Goal: Task Accomplishment & Management: Use online tool/utility

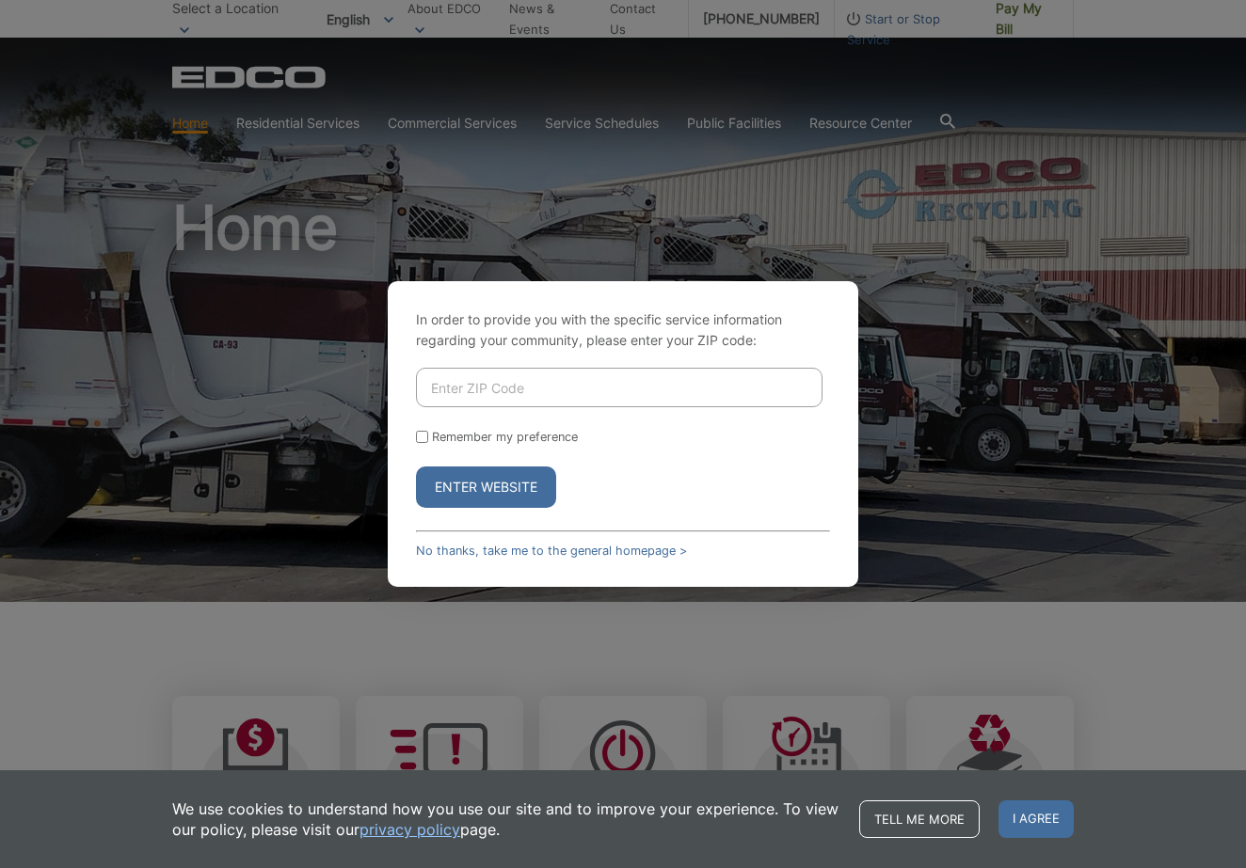
drag, startPoint x: 627, startPoint y: 396, endPoint x: 1197, endPoint y: 568, distance: 595.6
click at [630, 397] on input "Enter ZIP Code" at bounding box center [619, 388] width 406 height 40
type input "92028"
click at [493, 487] on button "Enter Website" at bounding box center [486, 487] width 140 height 41
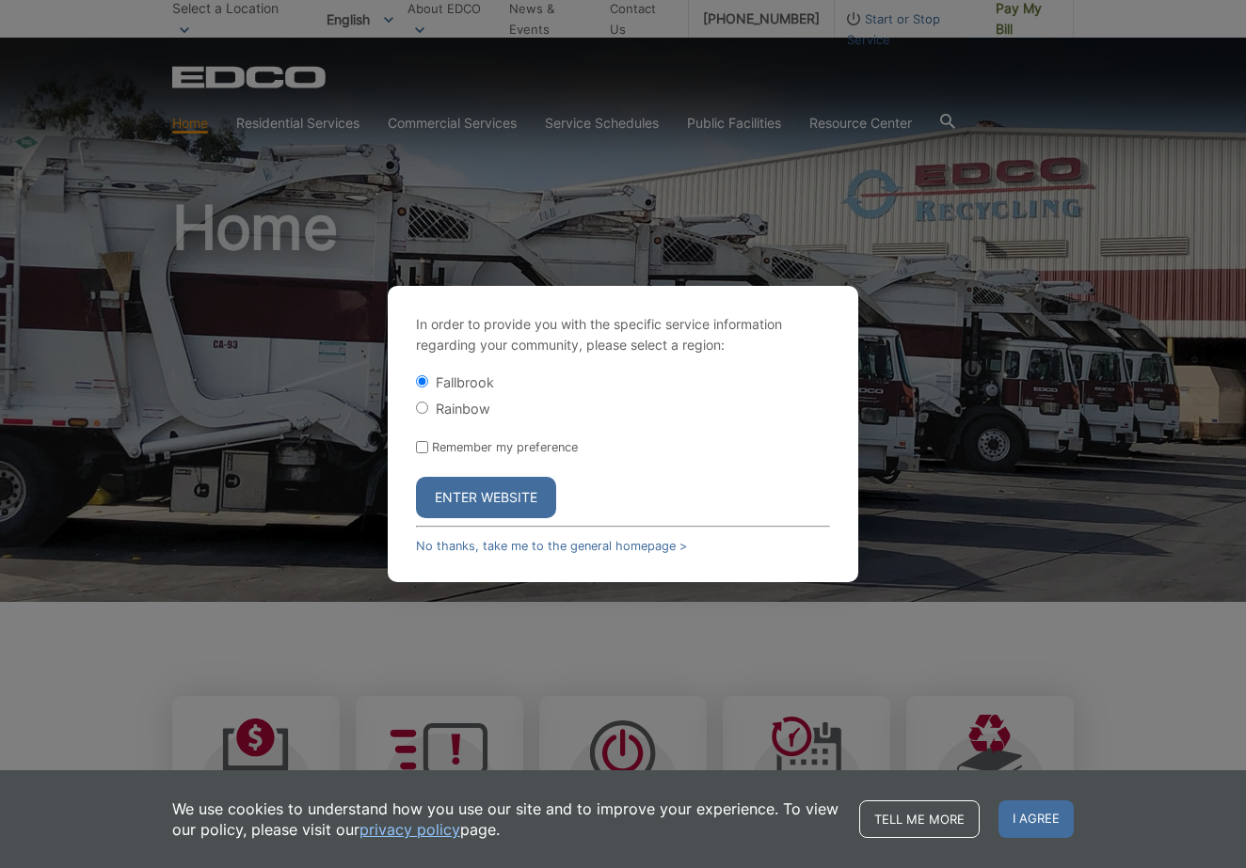
click at [492, 495] on button "Enter Website" at bounding box center [486, 497] width 140 height 41
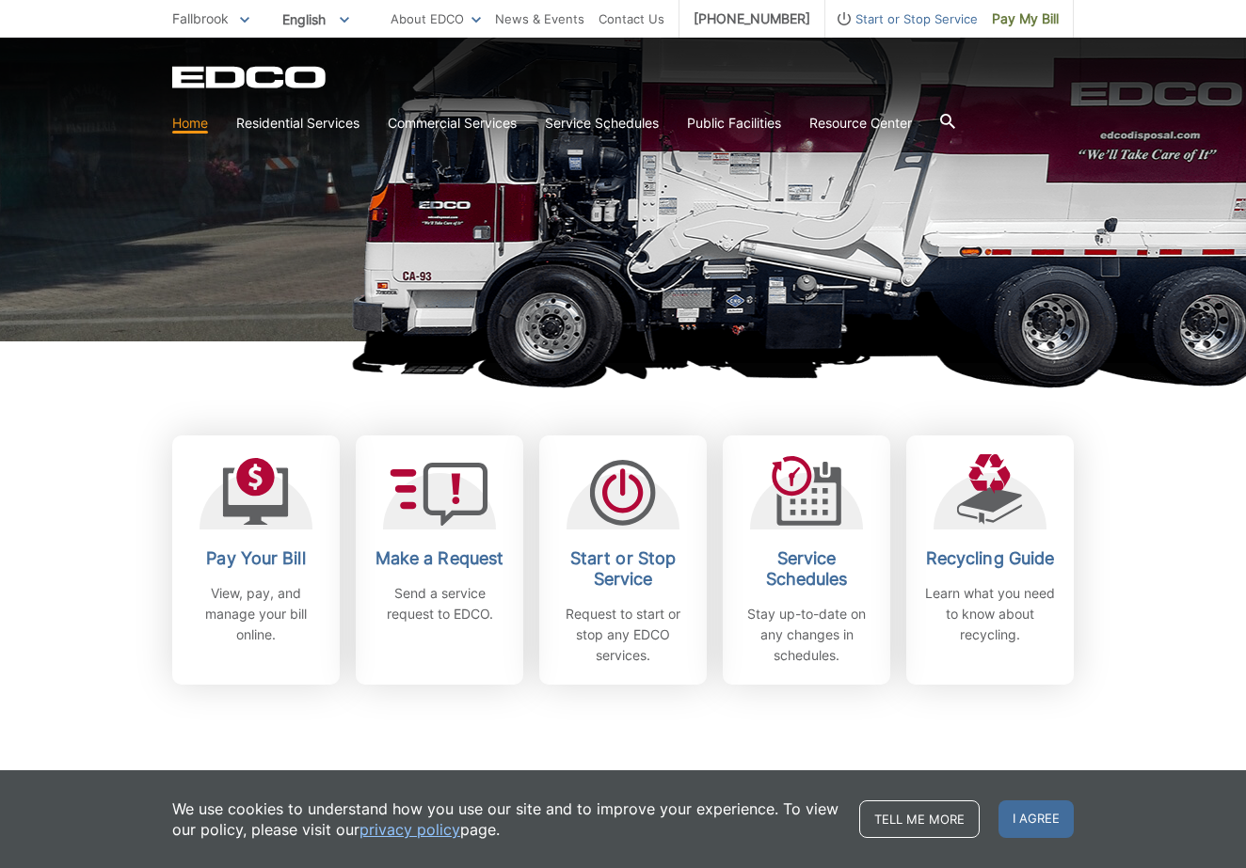
scroll to position [262, 0]
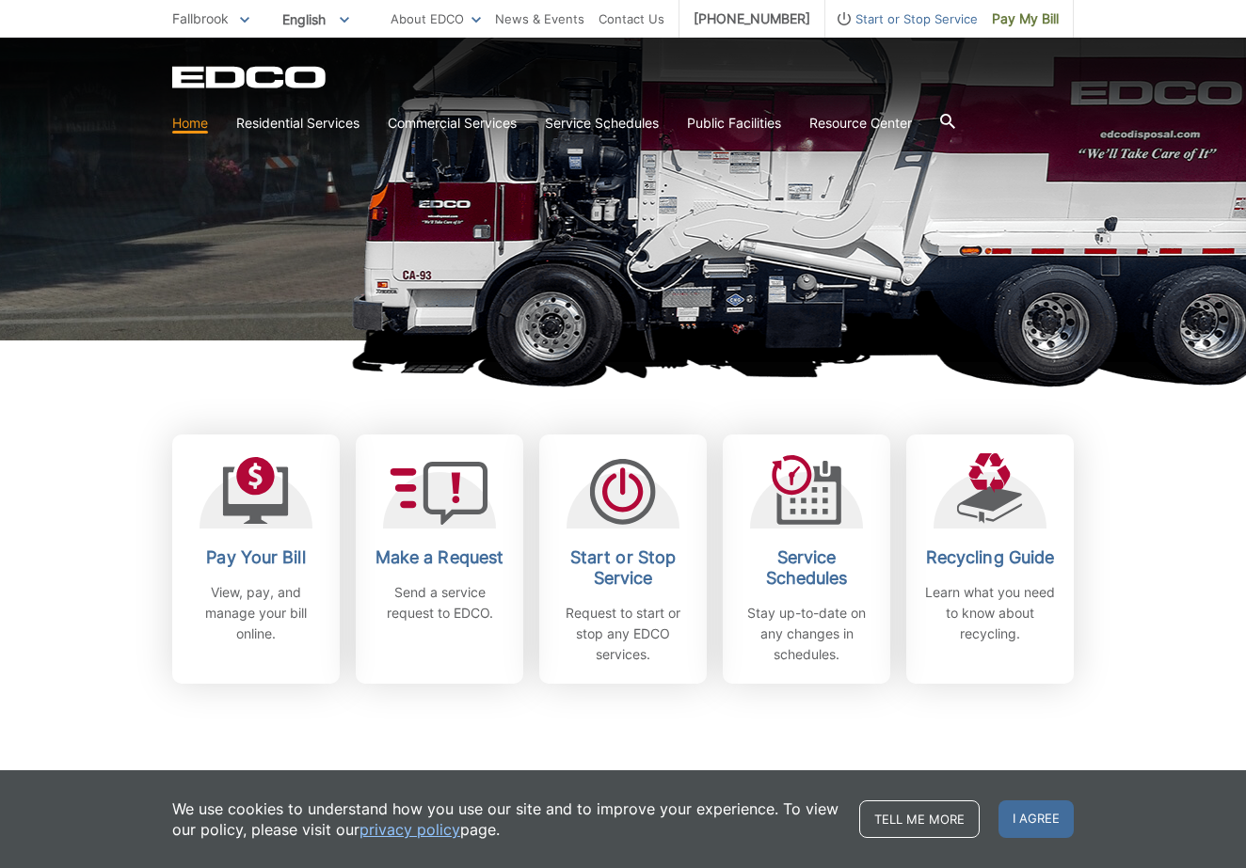
drag, startPoint x: 1040, startPoint y: 821, endPoint x: 960, endPoint y: 790, distance: 85.8
click at [1040, 821] on span "I agree" at bounding box center [1035, 820] width 75 height 38
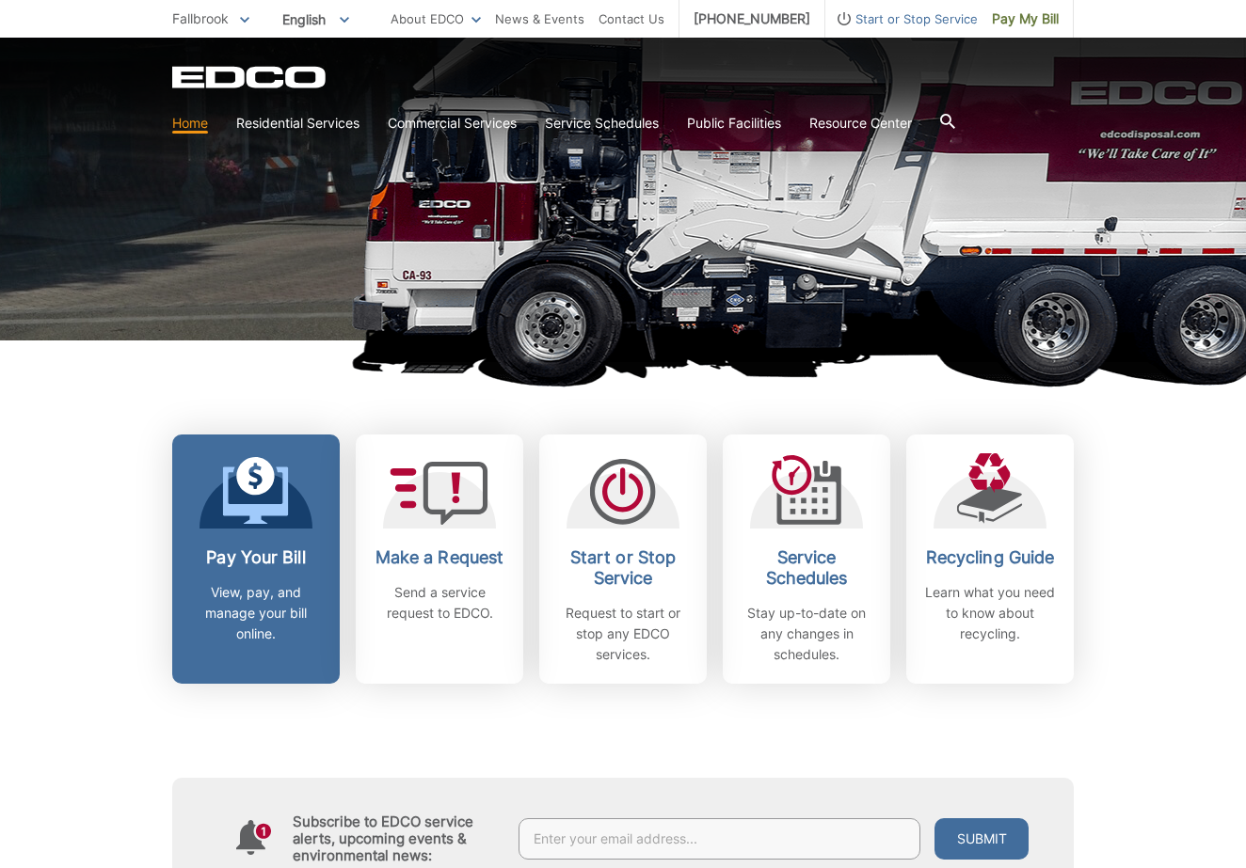
click at [275, 567] on h2 "Pay Your Bill" at bounding box center [255, 558] width 139 height 21
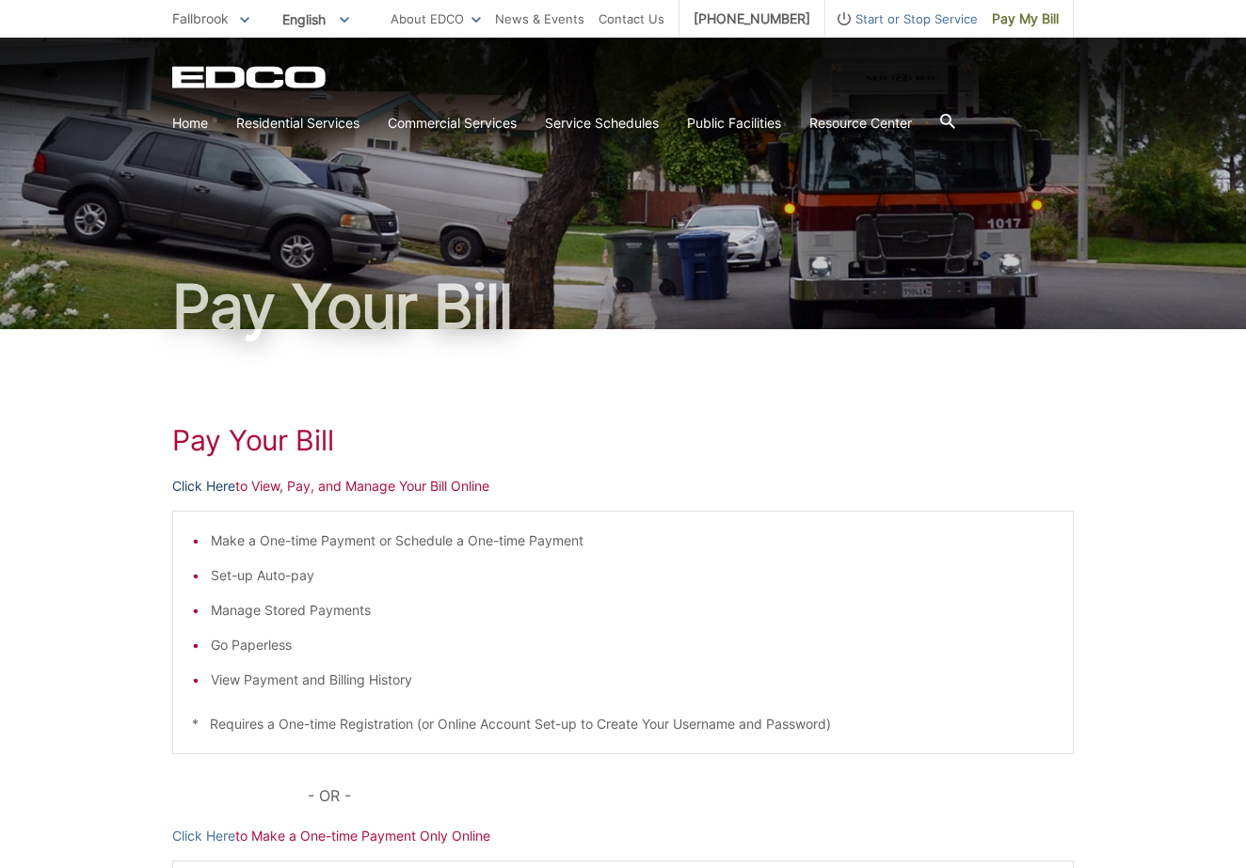
click at [207, 491] on link "Click Here" at bounding box center [203, 486] width 63 height 21
